Goal: Feedback & Contribution: Submit feedback/report problem

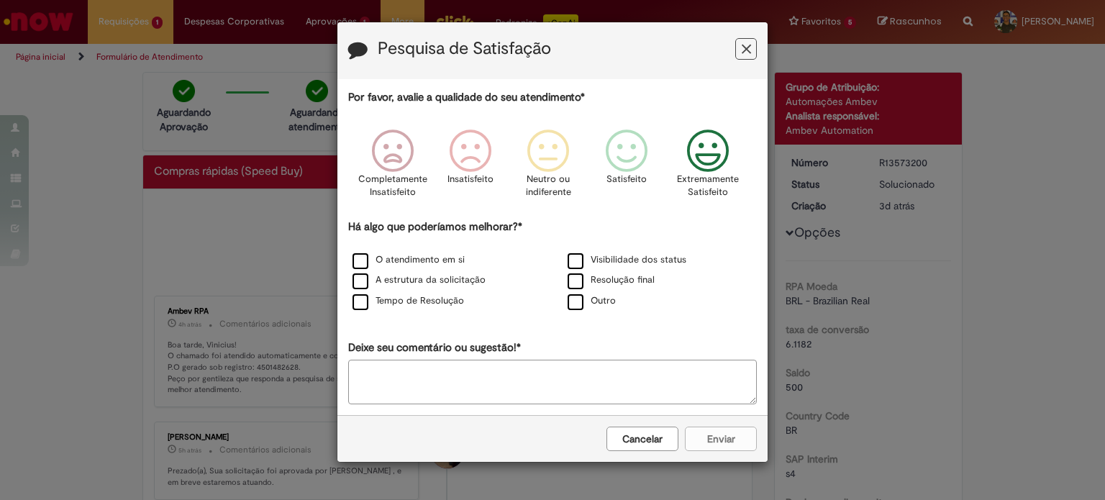
click at [705, 154] on icon "Feedback" at bounding box center [708, 151] width 54 height 43
click at [362, 264] on label "O atendimento em si" at bounding box center [409, 260] width 112 height 14
click at [362, 289] on div "A estrutura da solicitação" at bounding box center [445, 281] width 215 height 21
click at [363, 302] on label "Tempo de Resolução" at bounding box center [409, 301] width 112 height 14
click at [361, 284] on label "A estrutura da solicitação" at bounding box center [419, 280] width 133 height 14
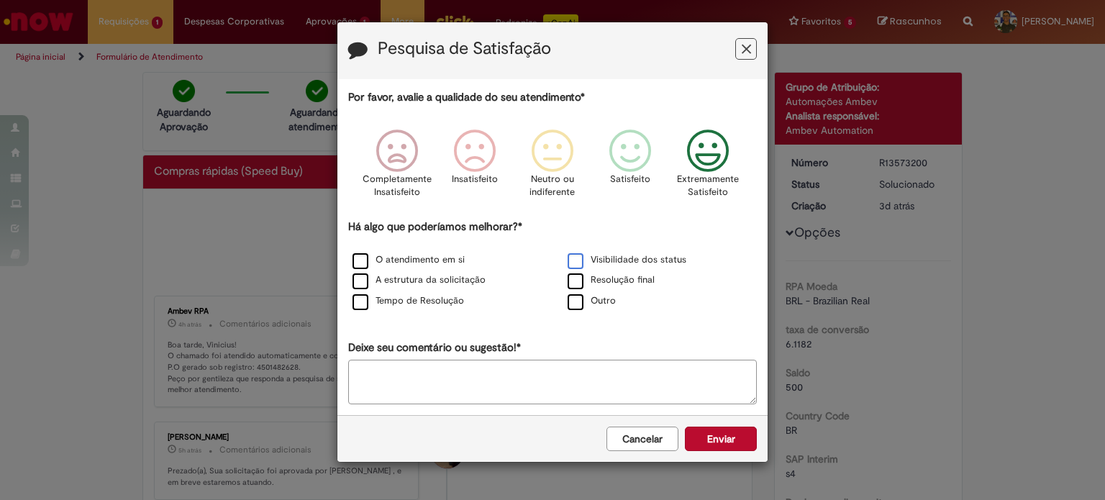
click at [581, 263] on label "Visibilidade dos status" at bounding box center [627, 260] width 119 height 14
click at [579, 277] on label "Resolução final" at bounding box center [611, 280] width 87 height 14
click at [712, 439] on button "Enviar" at bounding box center [721, 439] width 72 height 24
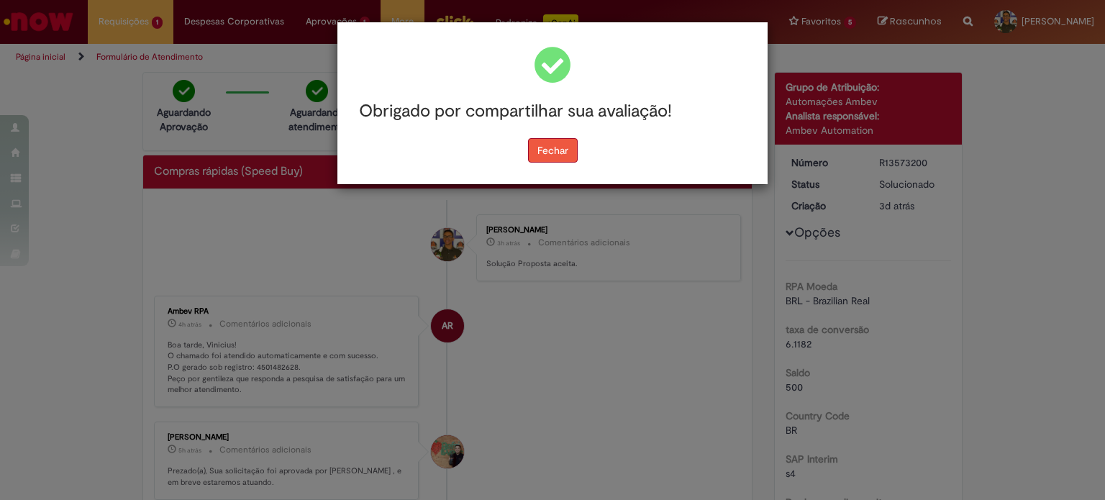
click at [548, 153] on button "Fechar" at bounding box center [553, 150] width 50 height 24
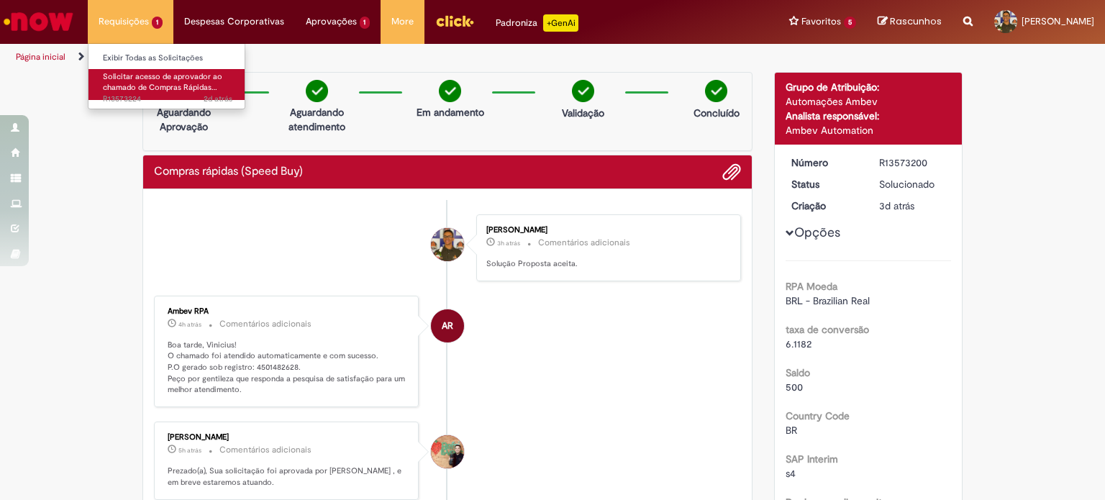
click at [134, 86] on span "Solicitar acesso de aprovador ao chamado de Compras Rápidas…" at bounding box center [162, 82] width 119 height 22
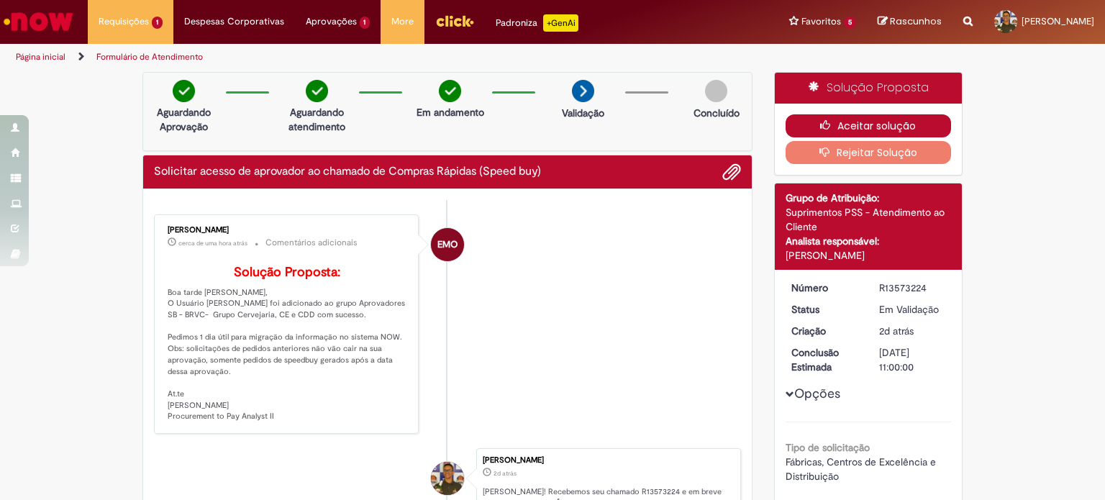
click at [820, 120] on icon "button" at bounding box center [828, 125] width 17 height 10
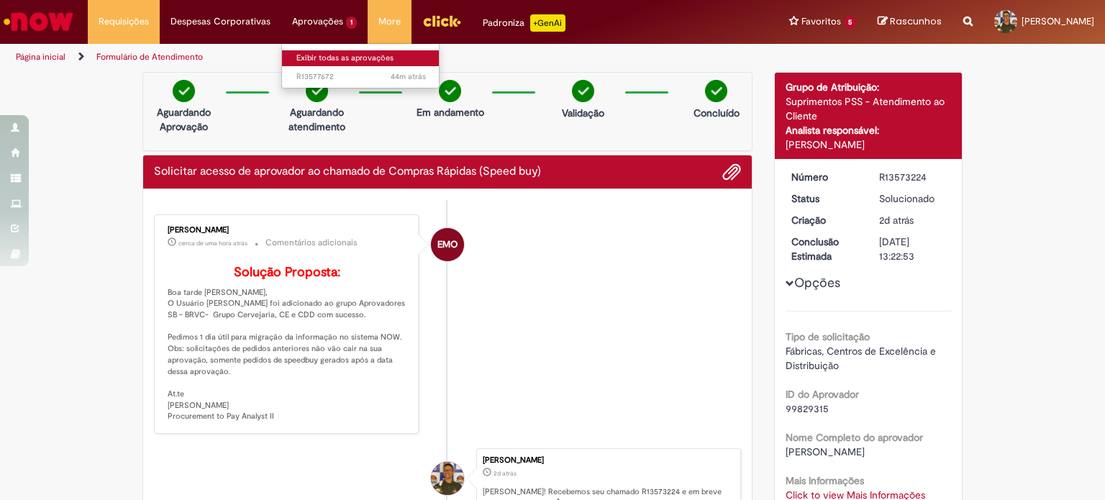
click at [322, 63] on link "Exibir todas as aprovações" at bounding box center [361, 58] width 158 height 16
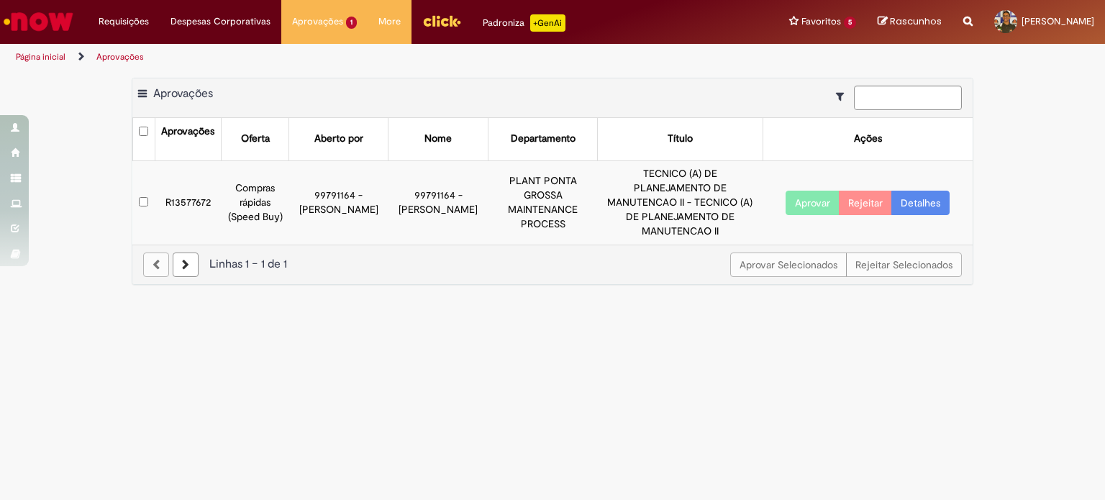
click at [189, 198] on td "R13577672" at bounding box center [188, 201] width 67 height 83
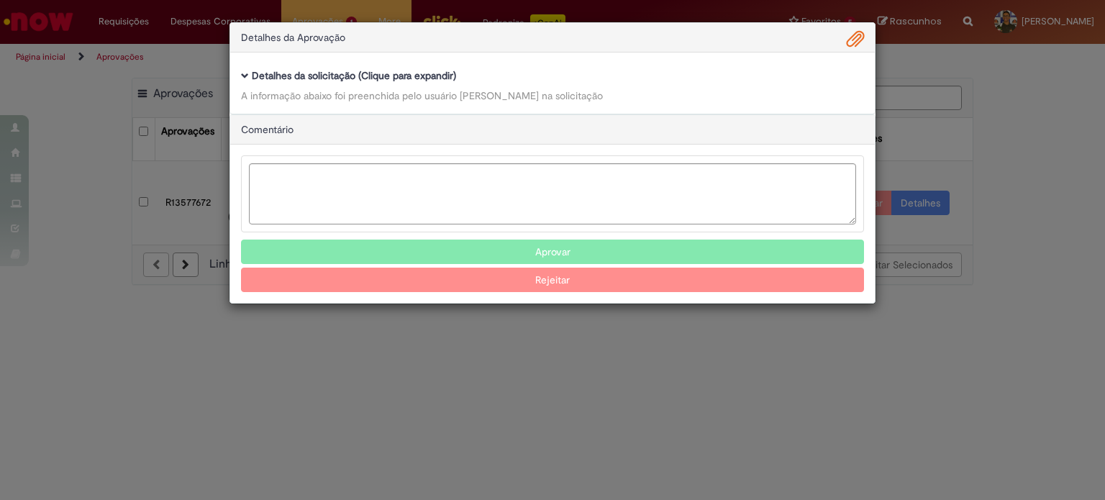
click at [856, 40] on span "Ambev Approval Modal" at bounding box center [855, 39] width 17 height 24
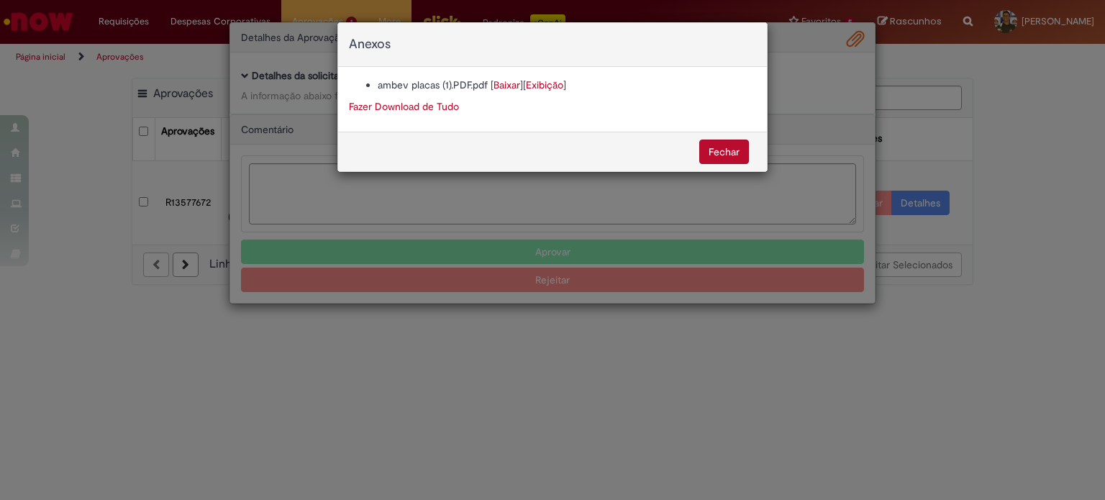
click at [553, 83] on link "Exibição" at bounding box center [544, 84] width 37 height 13
click at [394, 106] on link "Fazer Download de Tudo" at bounding box center [404, 106] width 110 height 13
